Goal: Task Accomplishment & Management: Manage account settings

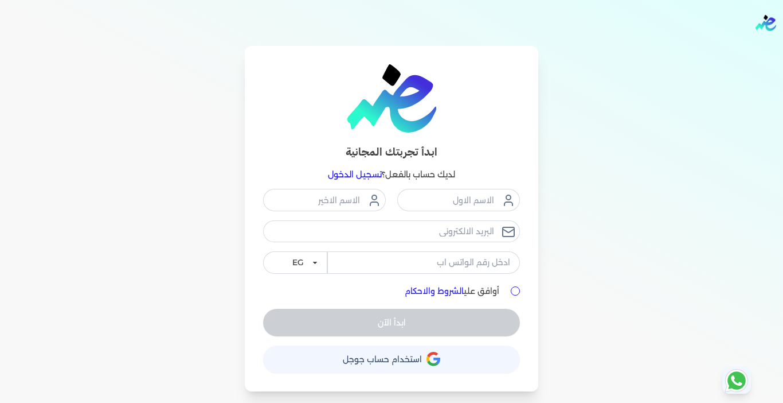
click at [344, 177] on link "تسجيل الدخول" at bounding box center [355, 174] width 54 height 10
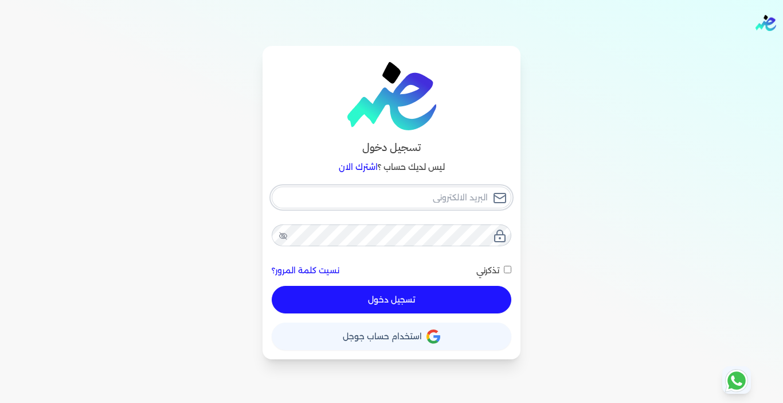
type input "[EMAIL_ADDRESS][DOMAIN_NAME]"
click at [442, 299] on button "تسجيل دخول" at bounding box center [392, 300] width 240 height 28
checkbox input "false"
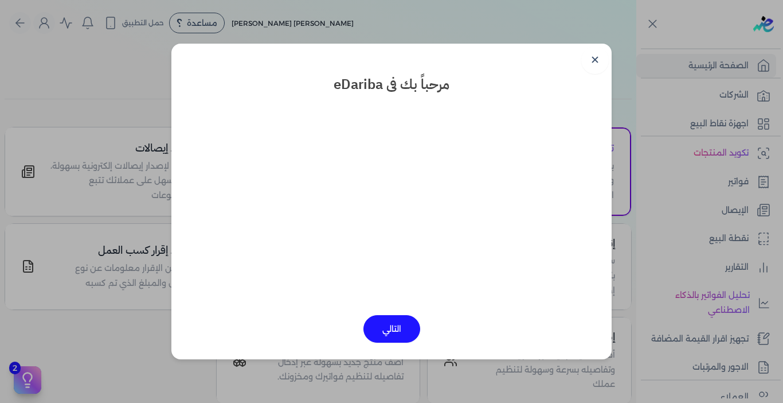
click at [597, 61] on link "✕" at bounding box center [595, 60] width 28 height 28
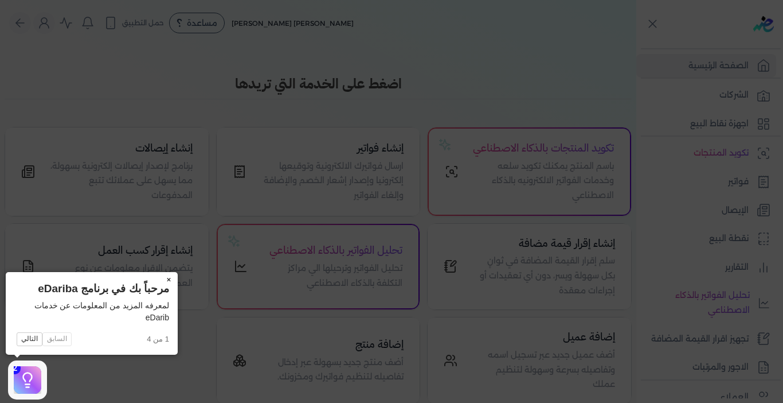
click at [167, 280] on button "×" at bounding box center [168, 280] width 18 height 16
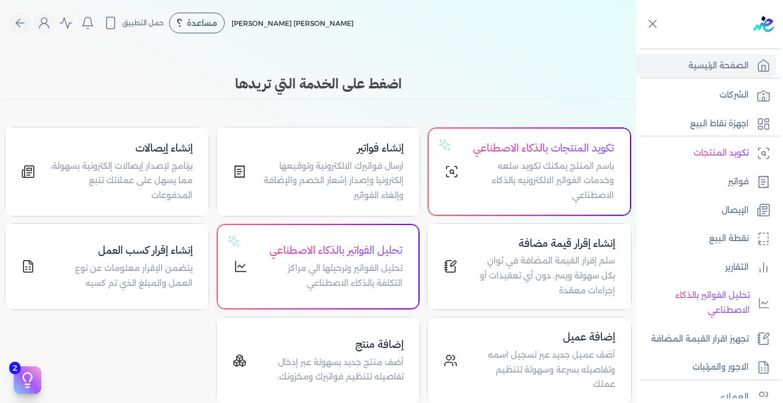
drag, startPoint x: 241, startPoint y: 83, endPoint x: 419, endPoint y: 72, distance: 178.6
click at [419, 72] on div "Toggle Navigation الاسعار العمولات مساعدة خدمة العملاء دليل المستخدم تسجيل الدخ…" at bounding box center [318, 201] width 636 height 403
click at [343, 73] on h3 "اضغط على الخدمة التي تريدها" at bounding box center [318, 83] width 627 height 21
click at [331, 85] on h3 "اضغط على الخدمة التي تريدها" at bounding box center [318, 83] width 627 height 21
drag, startPoint x: 238, startPoint y: 83, endPoint x: 448, endPoint y: 63, distance: 211.4
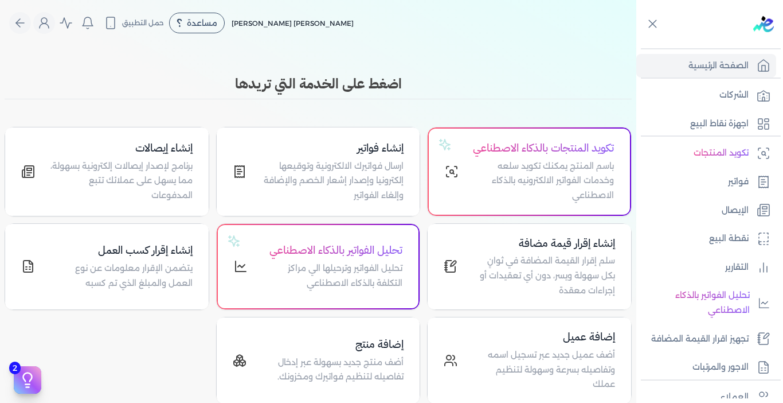
click at [448, 63] on div "Toggle Navigation الاسعار العمولات مساعدة خدمة العملاء دليل المستخدم تسجيل الدخ…" at bounding box center [318, 201] width 636 height 403
